Goal: Navigation & Orientation: Understand site structure

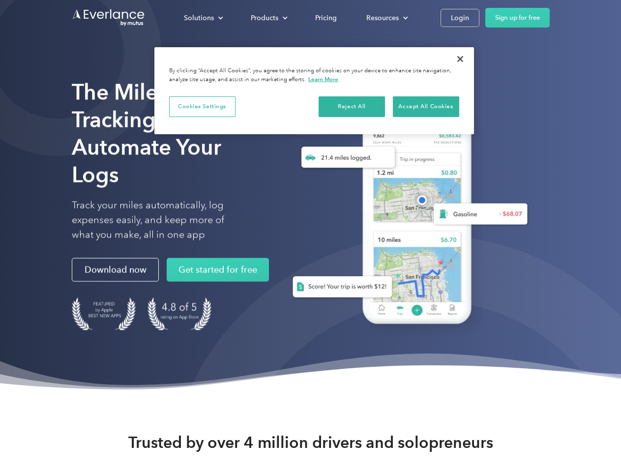
click at [203, 18] on div "Solutions" at bounding box center [199, 18] width 30 height 12
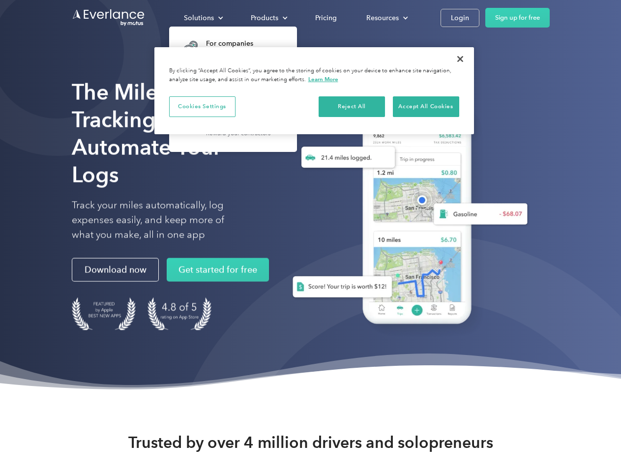
click at [268, 18] on div "Products" at bounding box center [265, 18] width 28 height 12
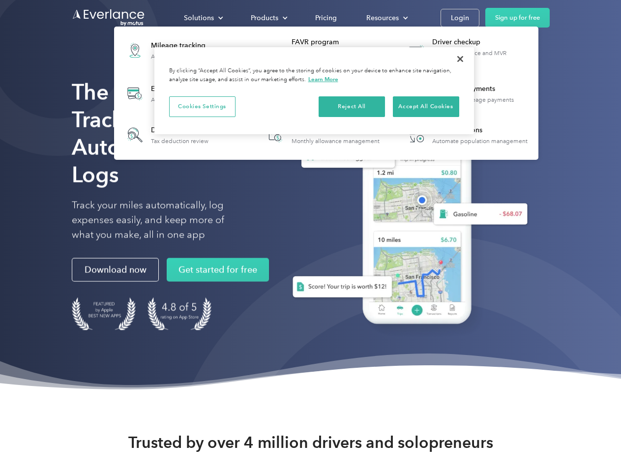
click at [386, 18] on div "Resources" at bounding box center [382, 18] width 32 height 12
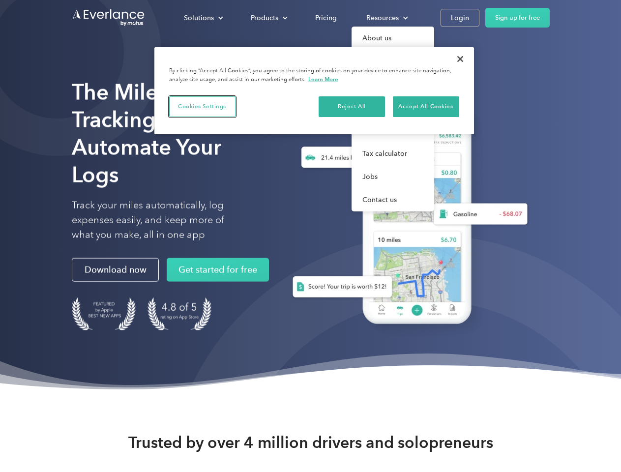
click at [202, 106] on button "Cookies Settings" at bounding box center [202, 106] width 66 height 21
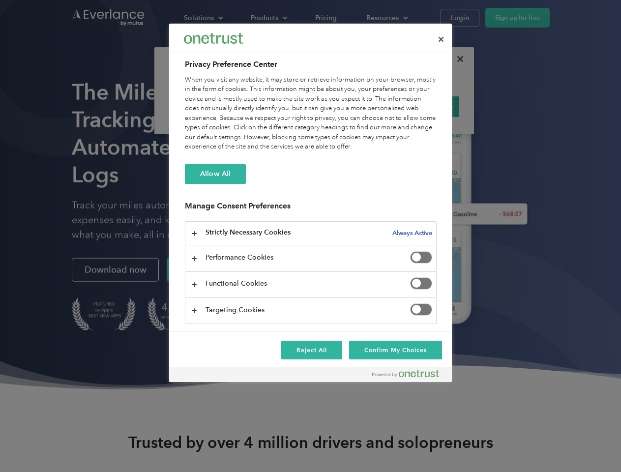
click at [352, 106] on div "When you visit any website, it may store or retrieve information on your browse…" at bounding box center [311, 113] width 252 height 77
click at [426, 106] on div "When you visit any website, it may store or retrieve information on your browse…" at bounding box center [311, 113] width 252 height 77
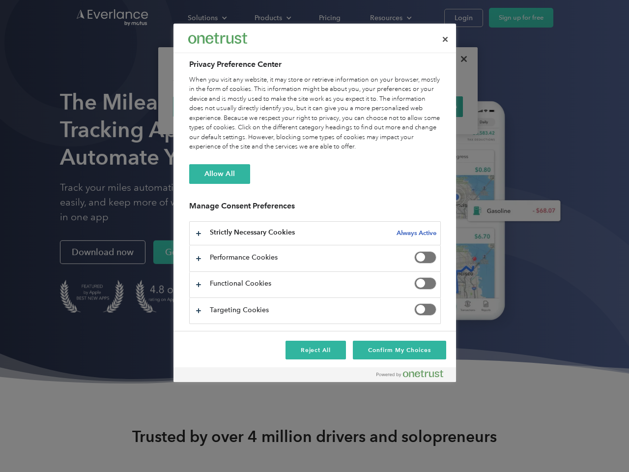
click at [460, 59] on div at bounding box center [314, 236] width 629 height 472
